Goal: Task Accomplishment & Management: Use online tool/utility

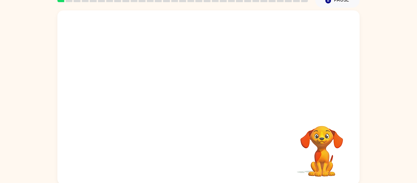
scroll to position [32, 0]
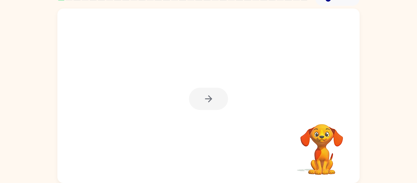
click at [208, 97] on div at bounding box center [208, 99] width 39 height 22
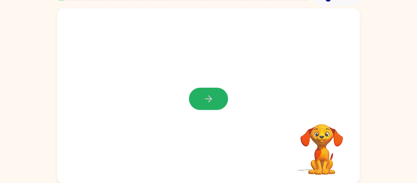
click at [208, 97] on icon "button" at bounding box center [208, 98] width 11 height 11
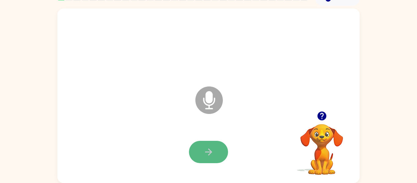
click at [207, 157] on button "button" at bounding box center [208, 152] width 39 height 22
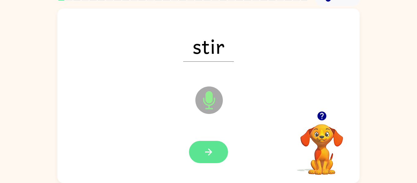
click at [210, 150] on icon "button" at bounding box center [208, 151] width 11 height 11
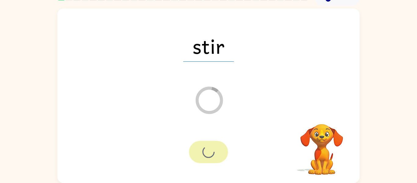
click at [210, 150] on div at bounding box center [208, 152] width 39 height 22
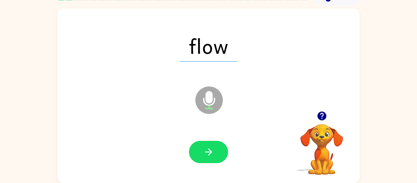
click at [210, 150] on icon "button" at bounding box center [208, 151] width 11 height 11
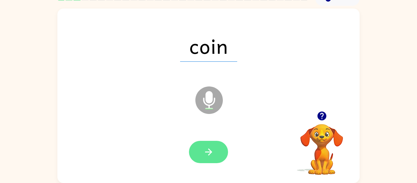
click at [210, 149] on icon "button" at bounding box center [208, 151] width 11 height 11
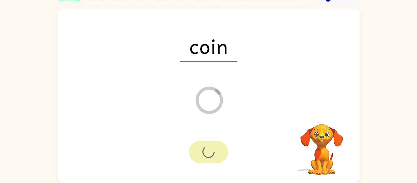
click at [210, 149] on div at bounding box center [208, 152] width 39 height 22
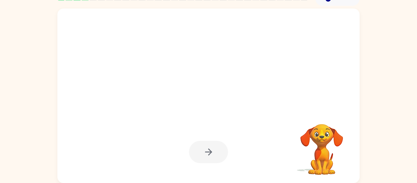
click at [210, 149] on div at bounding box center [208, 152] width 39 height 22
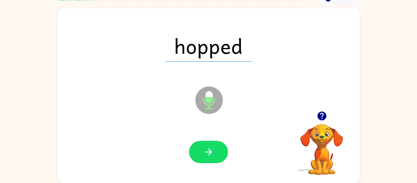
click at [210, 149] on icon "button" at bounding box center [208, 151] width 11 height 11
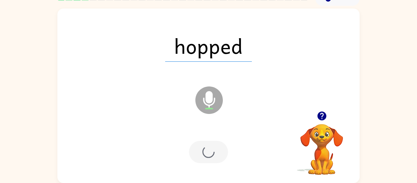
click at [210, 149] on div at bounding box center [208, 152] width 39 height 22
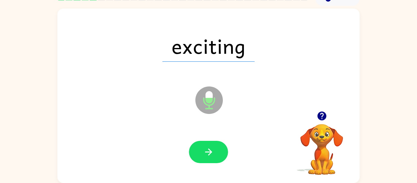
click at [210, 149] on icon "button" at bounding box center [208, 151] width 11 height 11
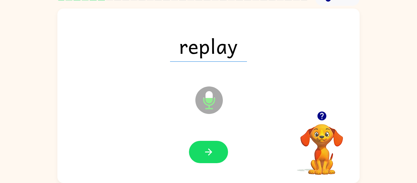
click at [210, 149] on icon "button" at bounding box center [208, 151] width 11 height 11
click at [210, 149] on div at bounding box center [208, 152] width 39 height 22
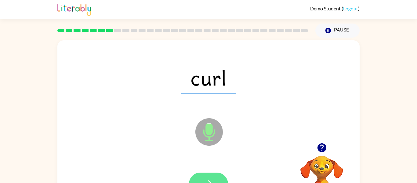
click at [205, 176] on button "button" at bounding box center [208, 183] width 39 height 22
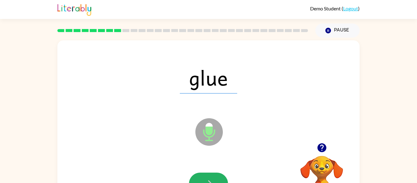
click at [205, 176] on button "button" at bounding box center [208, 183] width 39 height 22
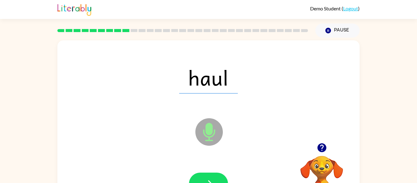
click at [205, 176] on button "button" at bounding box center [208, 183] width 39 height 22
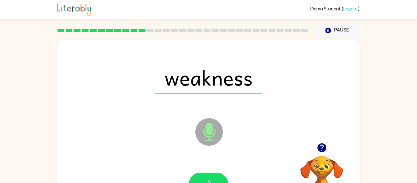
click at [205, 176] on button "button" at bounding box center [208, 183] width 39 height 22
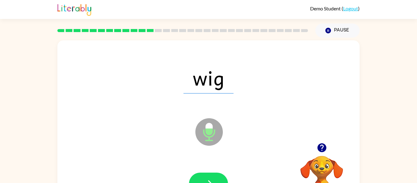
click at [205, 176] on button "button" at bounding box center [208, 183] width 39 height 22
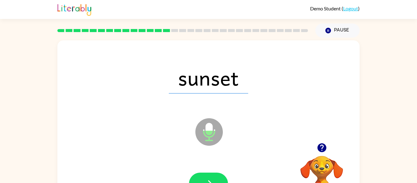
click at [205, 176] on button "button" at bounding box center [208, 183] width 39 height 22
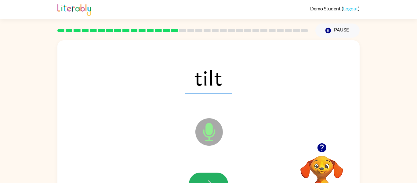
click at [205, 176] on button "button" at bounding box center [208, 183] width 39 height 22
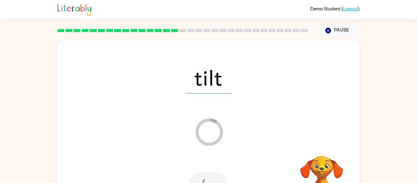
click at [205, 176] on div at bounding box center [208, 183] width 39 height 22
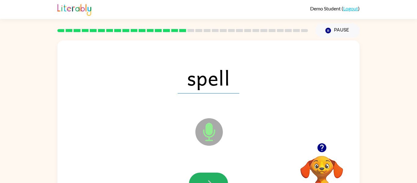
click at [205, 176] on button "button" at bounding box center [208, 183] width 39 height 22
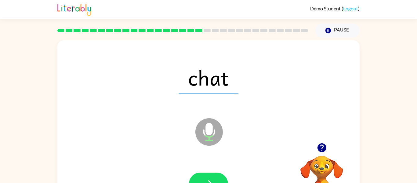
click at [205, 176] on button "button" at bounding box center [208, 183] width 39 height 22
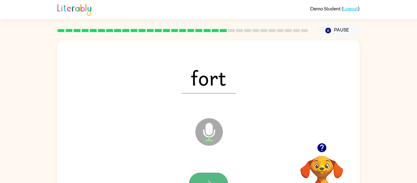
click at [205, 177] on button "button" at bounding box center [208, 183] width 39 height 22
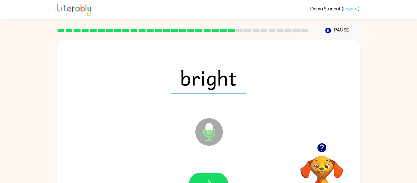
click at [205, 177] on button "button" at bounding box center [208, 183] width 39 height 22
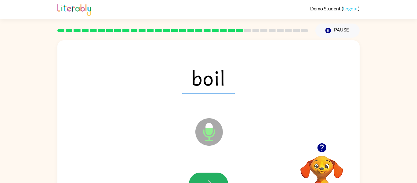
click at [205, 177] on button "button" at bounding box center [208, 183] width 39 height 22
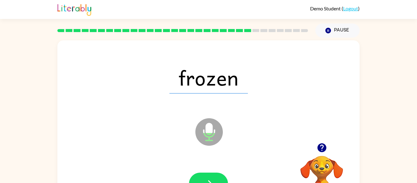
click at [205, 177] on button "button" at bounding box center [208, 183] width 39 height 22
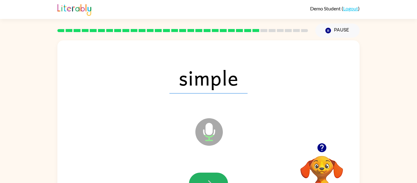
click at [205, 177] on button "button" at bounding box center [208, 183] width 39 height 22
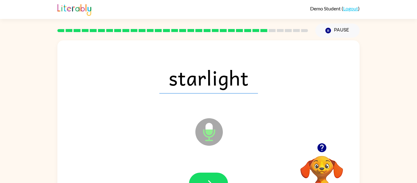
click at [205, 177] on button "button" at bounding box center [208, 183] width 39 height 22
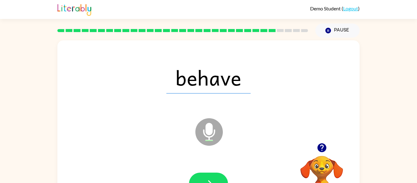
click at [205, 177] on button "button" at bounding box center [208, 183] width 39 height 22
click at [205, 177] on div at bounding box center [208, 183] width 39 height 22
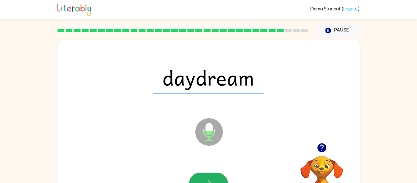
click at [205, 177] on button "button" at bounding box center [208, 183] width 39 height 22
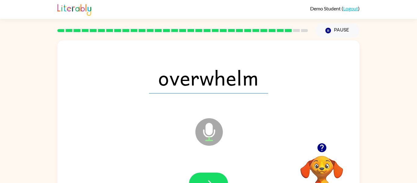
click at [205, 177] on button "button" at bounding box center [208, 183] width 39 height 22
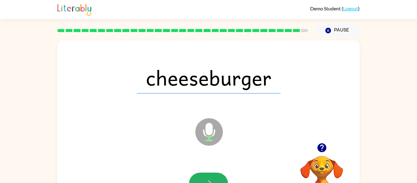
click at [205, 177] on button "button" at bounding box center [208, 183] width 39 height 22
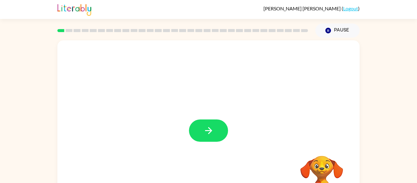
click at [388, 100] on div "Your browser must support playing .mp4 files to use Literably. Please try using…" at bounding box center [208, 126] width 417 height 177
click at [206, 130] on icon "button" at bounding box center [208, 130] width 11 height 11
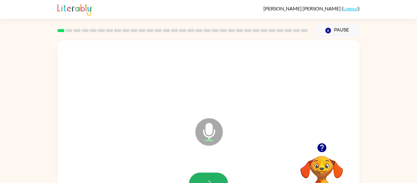
click at [207, 176] on button "button" at bounding box center [208, 183] width 39 height 22
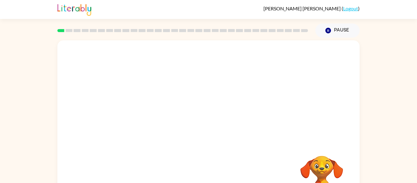
click at [207, 176] on div "Your browser must support playing .mp4 files to use Literably. Please try using…" at bounding box center [208, 127] width 302 height 174
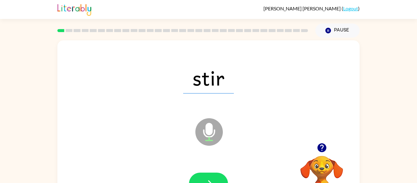
click at [207, 176] on button "button" at bounding box center [208, 183] width 39 height 22
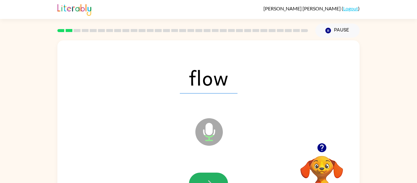
click at [207, 176] on button "button" at bounding box center [208, 183] width 39 height 22
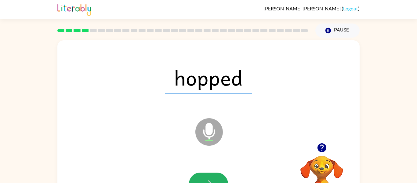
click at [207, 176] on button "button" at bounding box center [208, 183] width 39 height 22
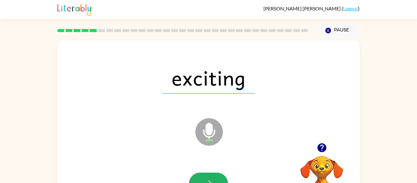
click at [207, 176] on button "button" at bounding box center [208, 183] width 39 height 22
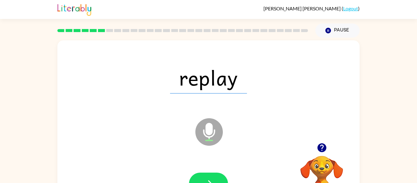
click at [207, 176] on button "button" at bounding box center [208, 183] width 39 height 22
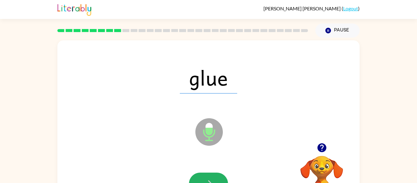
click at [207, 176] on button "button" at bounding box center [208, 183] width 39 height 22
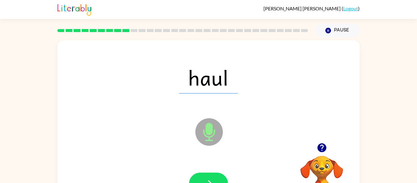
click at [207, 176] on button "button" at bounding box center [208, 183] width 39 height 22
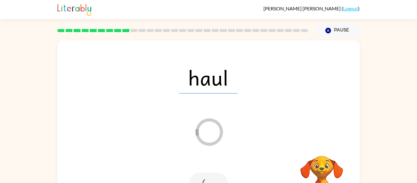
click at [207, 176] on div at bounding box center [208, 183] width 39 height 22
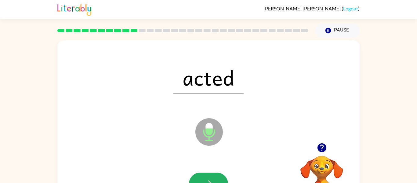
click at [207, 176] on button "button" at bounding box center [208, 183] width 39 height 22
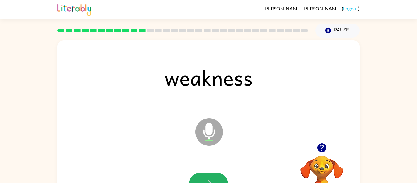
click at [207, 176] on button "button" at bounding box center [208, 183] width 39 height 22
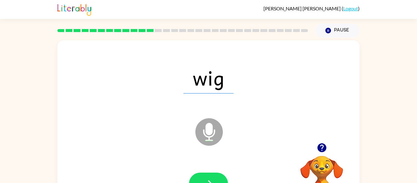
click at [207, 176] on button "button" at bounding box center [208, 183] width 39 height 22
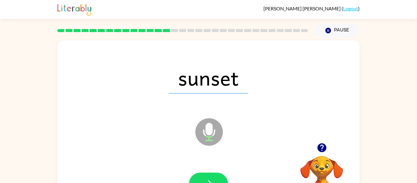
click at [207, 176] on button "button" at bounding box center [208, 183] width 39 height 22
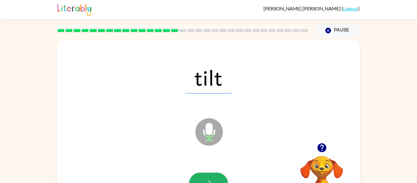
click at [207, 176] on button "button" at bounding box center [208, 183] width 39 height 22
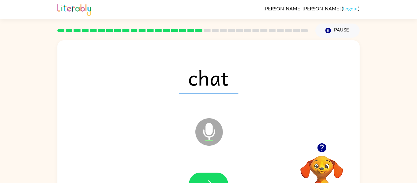
click at [207, 176] on button "button" at bounding box center [208, 183] width 39 height 22
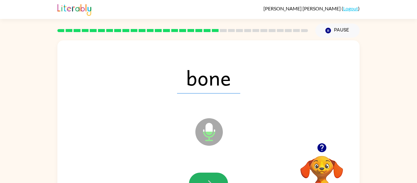
click at [207, 176] on button "button" at bounding box center [208, 183] width 39 height 22
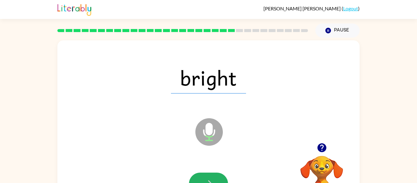
click at [207, 176] on button "button" at bounding box center [208, 183] width 39 height 22
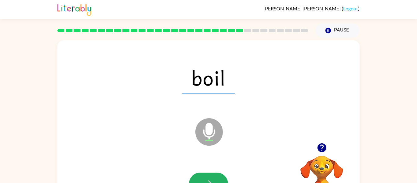
click at [207, 176] on button "button" at bounding box center [208, 183] width 39 height 22
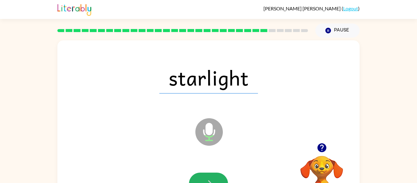
click at [207, 176] on button "button" at bounding box center [208, 183] width 39 height 22
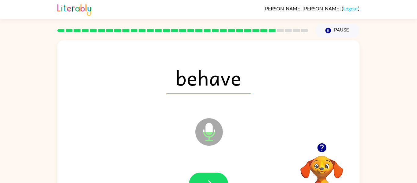
click at [207, 176] on button "button" at bounding box center [208, 183] width 39 height 22
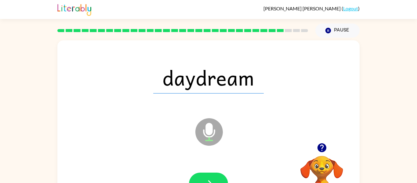
click at [207, 176] on button "button" at bounding box center [208, 183] width 39 height 22
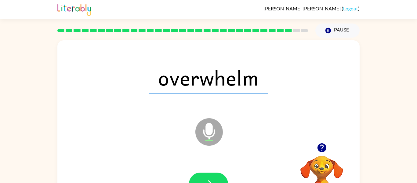
click at [207, 176] on button "button" at bounding box center [208, 183] width 39 height 22
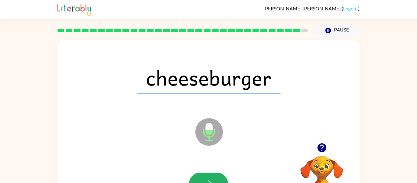
click at [207, 176] on button "button" at bounding box center [208, 183] width 39 height 22
